Goal: Navigation & Orientation: Go to known website

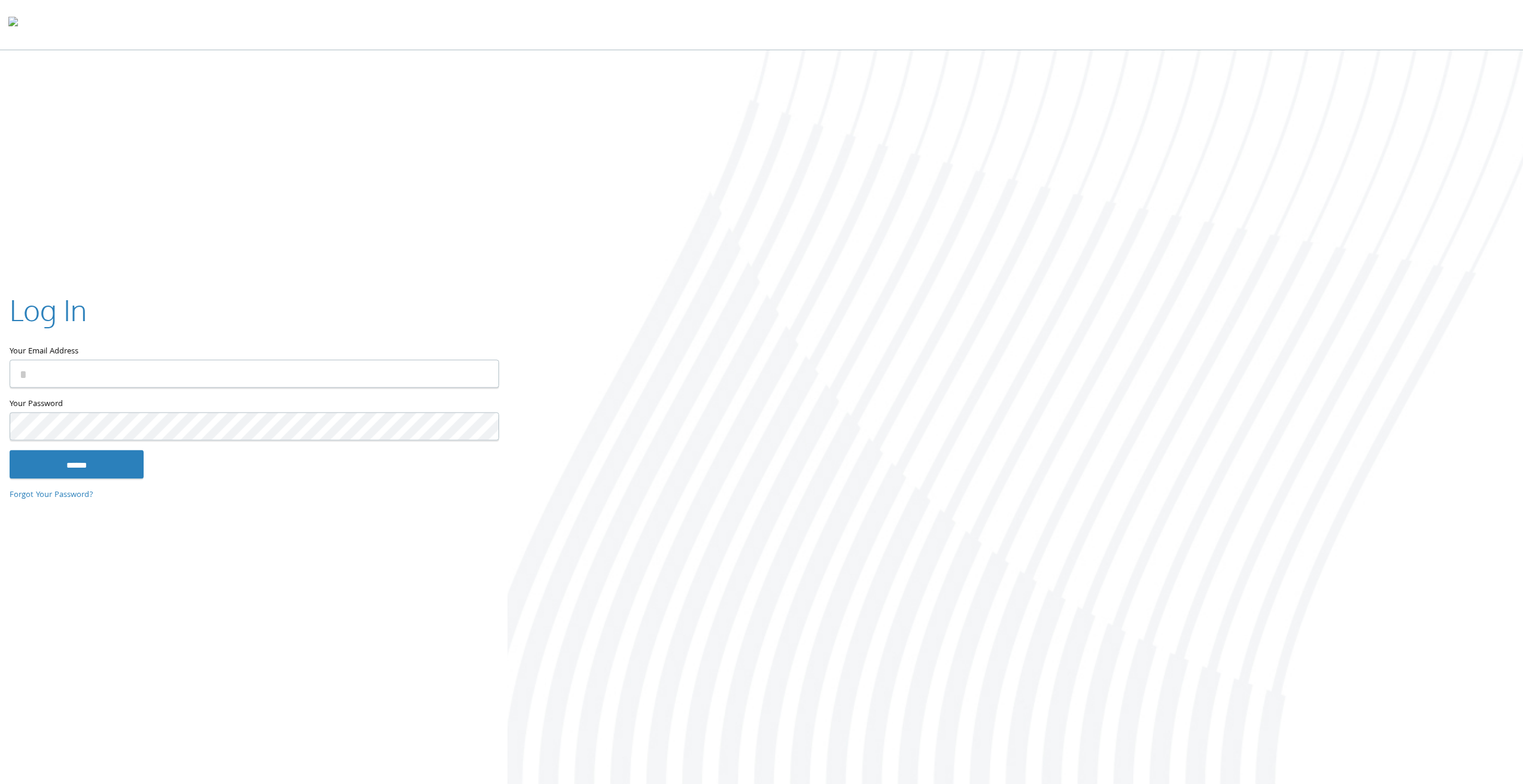
click at [101, 376] on input "Your Email Address" at bounding box center [254, 373] width 489 height 28
type input "**********"
click at [82, 463] on input "******" at bounding box center [76, 464] width 134 height 29
